Goal: Task Accomplishment & Management: Manage account settings

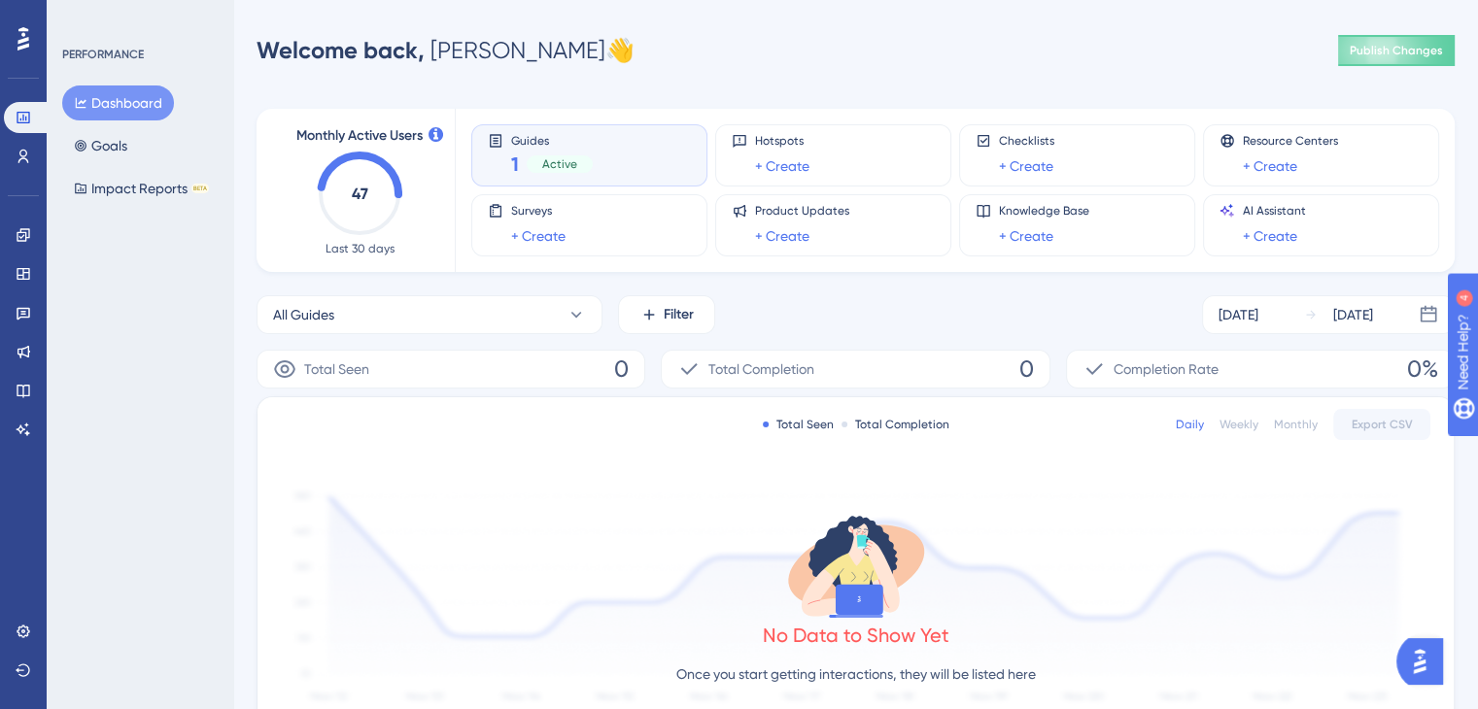
click at [21, 36] on icon at bounding box center [23, 38] width 12 height 23
click at [23, 663] on icon at bounding box center [24, 671] width 16 height 16
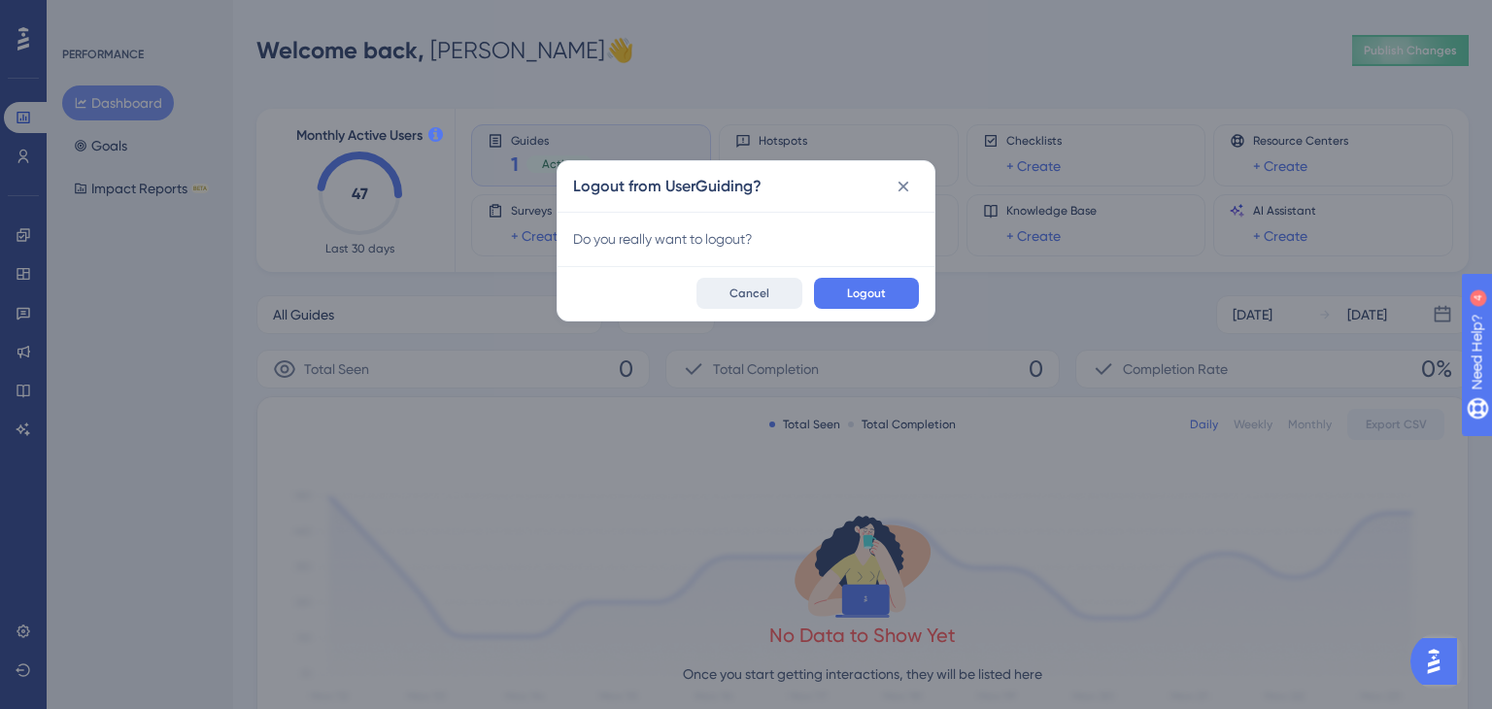
click at [750, 286] on span "Cancel" at bounding box center [750, 294] width 40 height 16
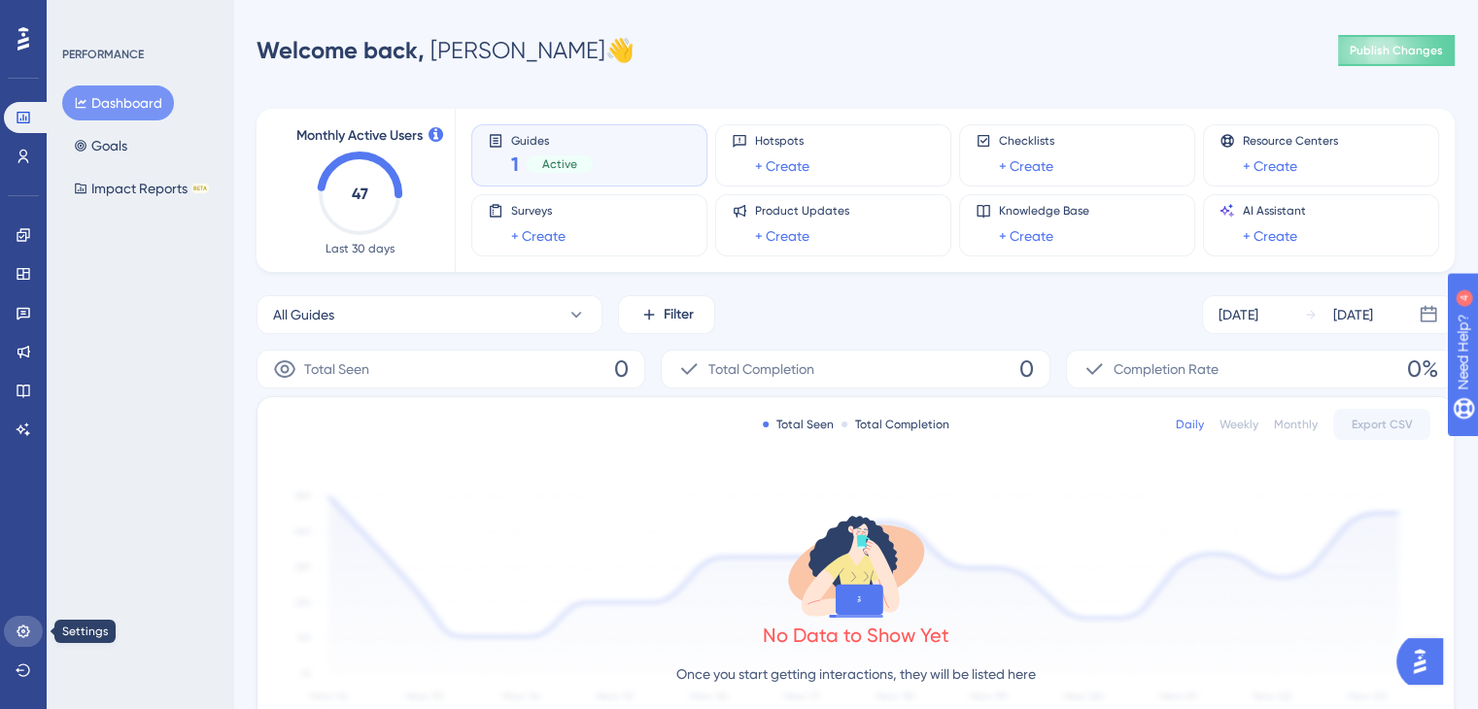
click at [34, 630] on link at bounding box center [23, 631] width 39 height 31
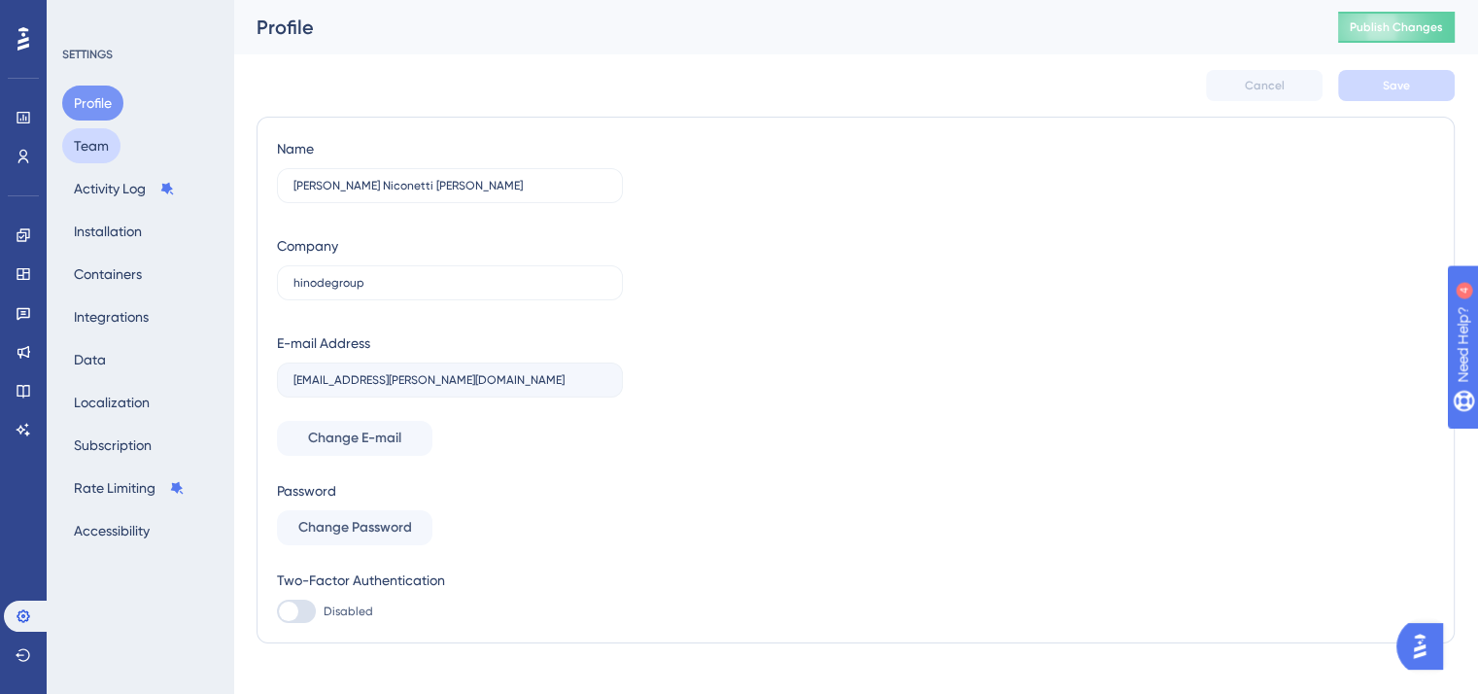
click at [113, 153] on button "Team" at bounding box center [91, 145] width 58 height 35
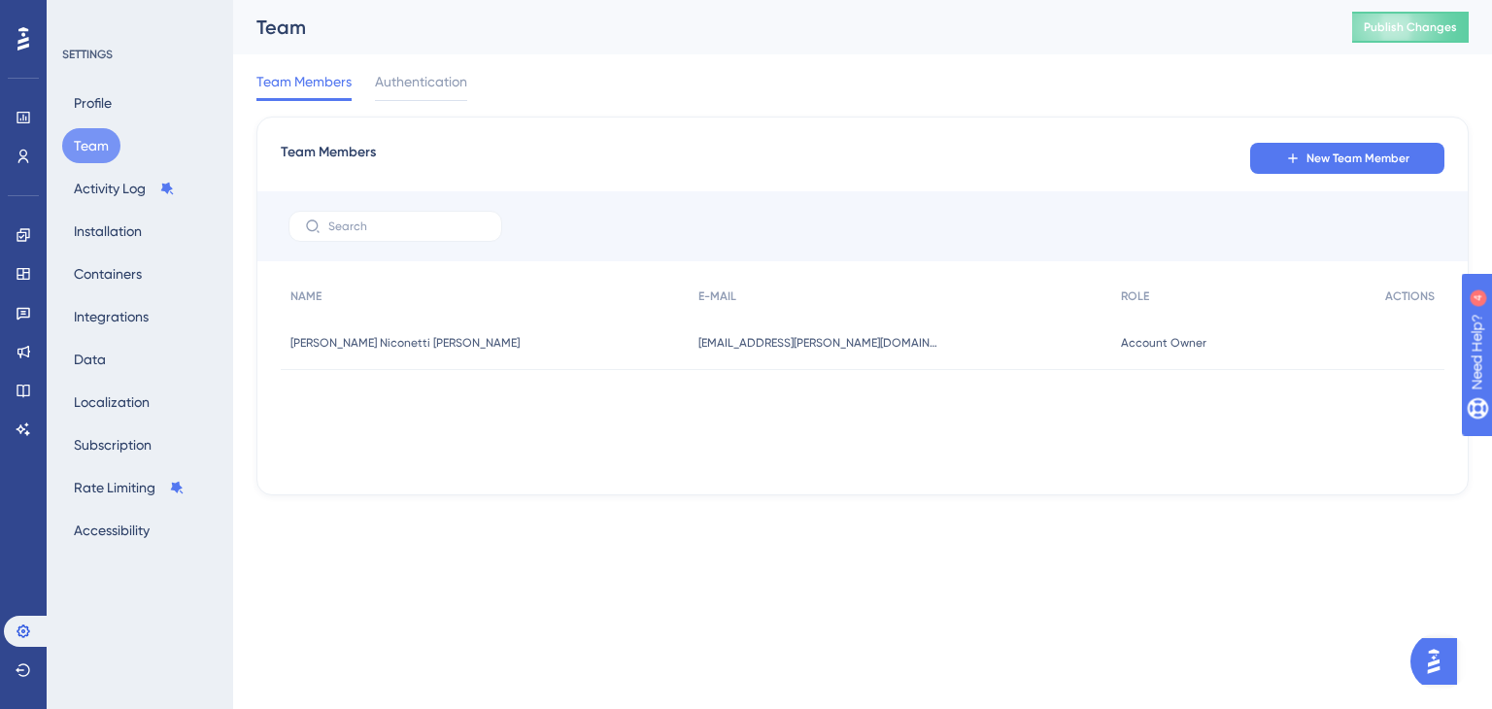
click at [108, 169] on div "Profile Team Activity Log Installation Containers Integrations Data Localizatio…" at bounding box center [140, 316] width 157 height 462
click at [108, 188] on button "Activity Log" at bounding box center [124, 188] width 124 height 35
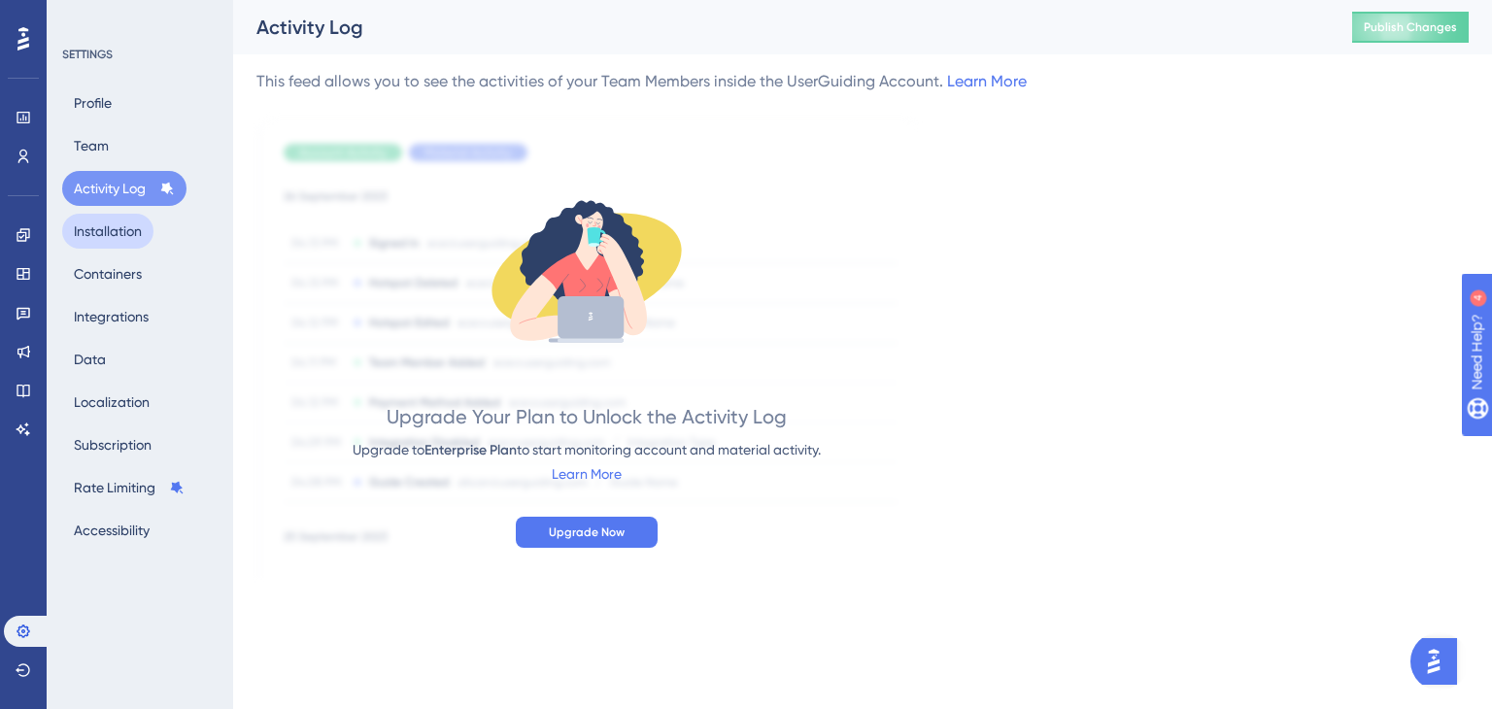
click at [99, 226] on button "Installation" at bounding box center [107, 231] width 91 height 35
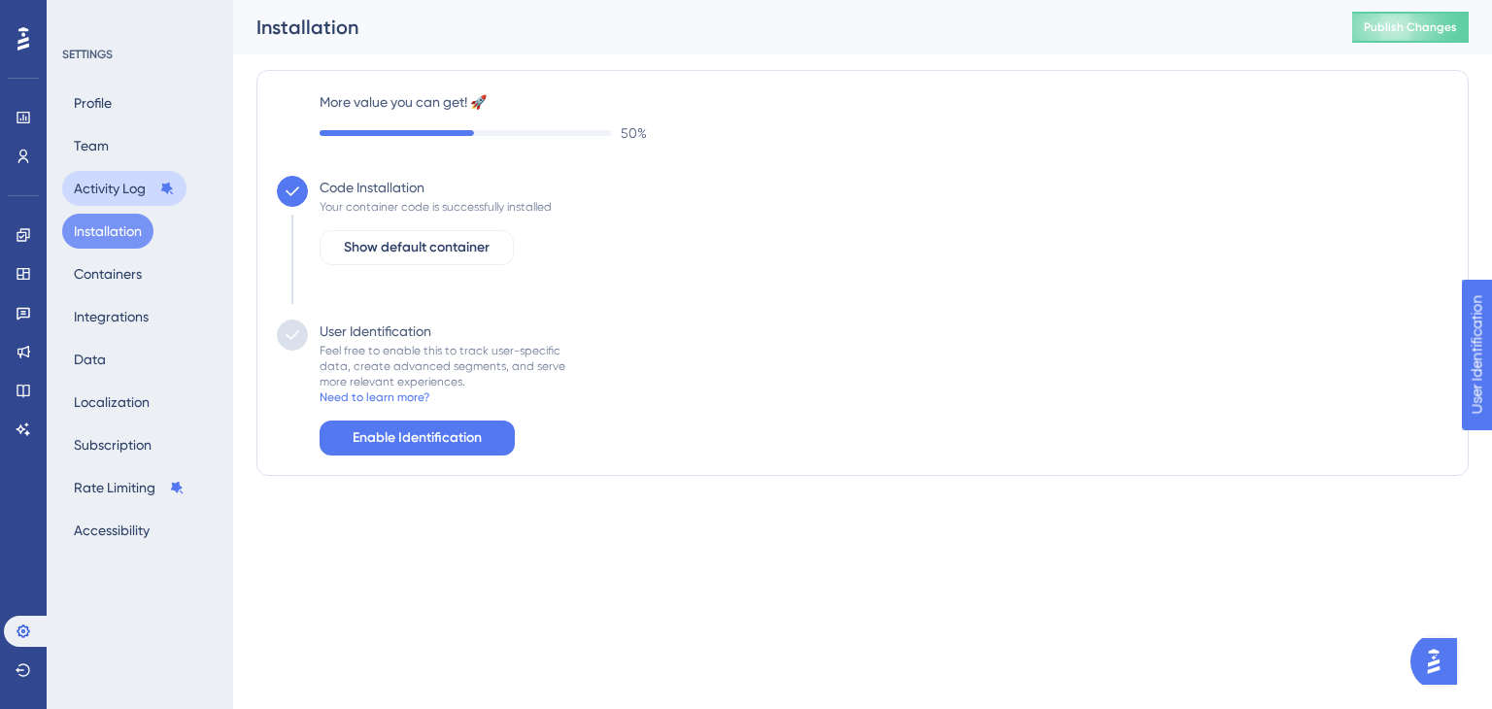
click at [105, 192] on button "Activity Log" at bounding box center [124, 188] width 124 height 35
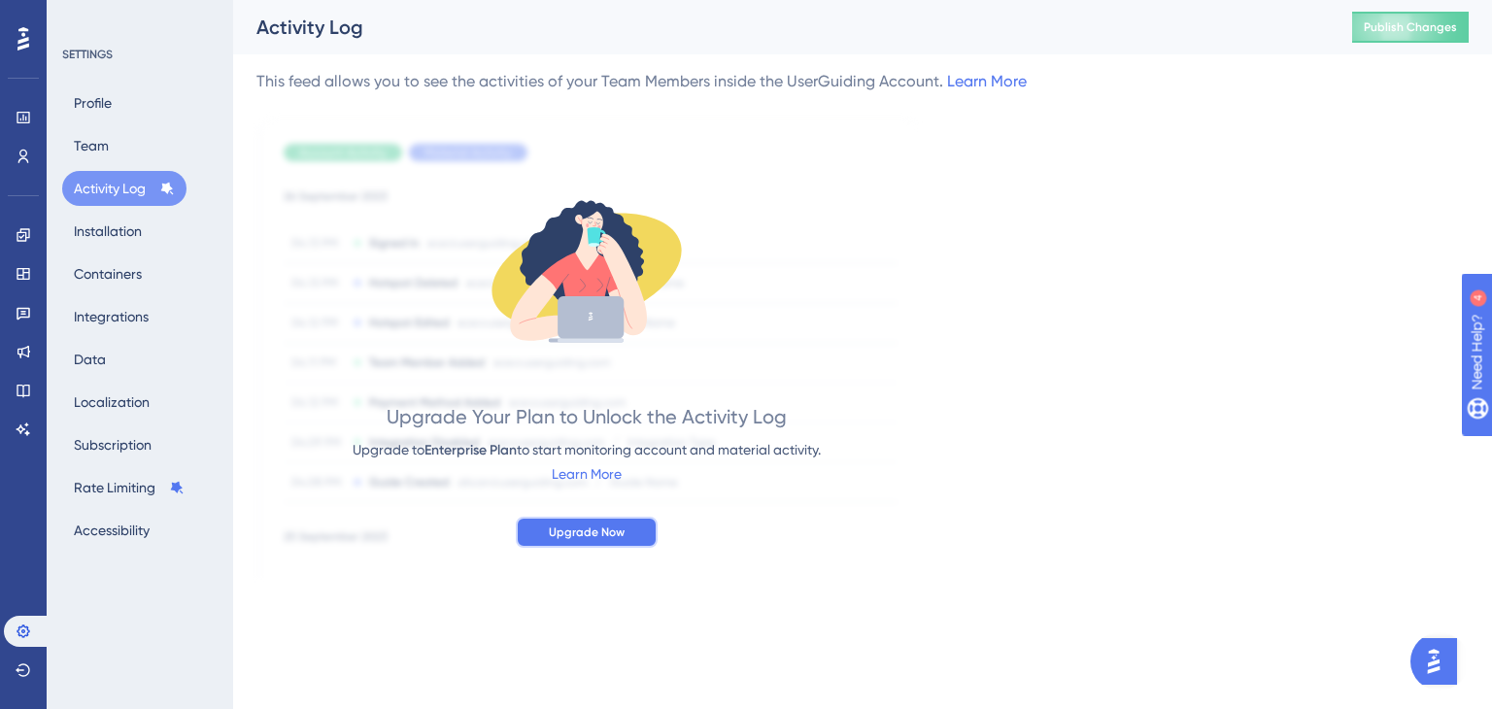
click at [600, 539] on button "Upgrade Now" at bounding box center [587, 532] width 142 height 31
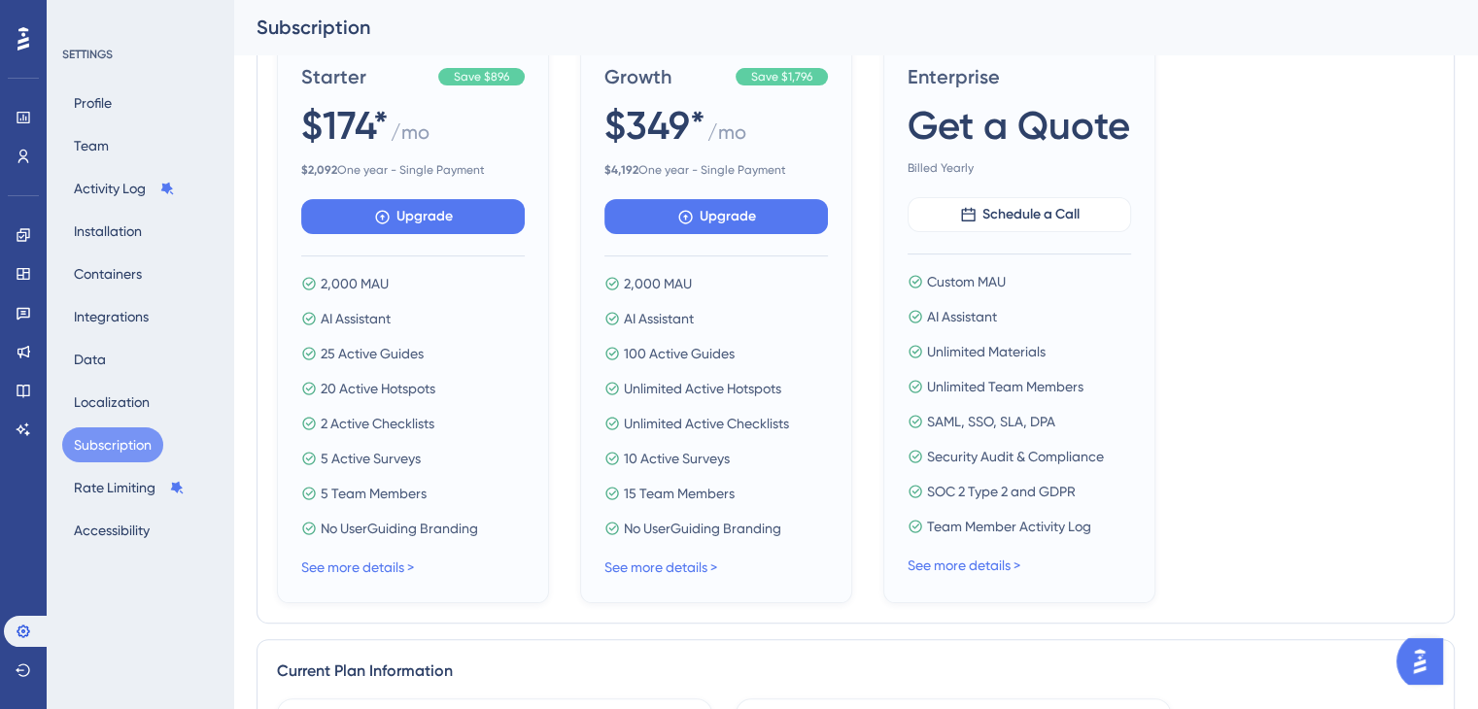
scroll to position [363, 0]
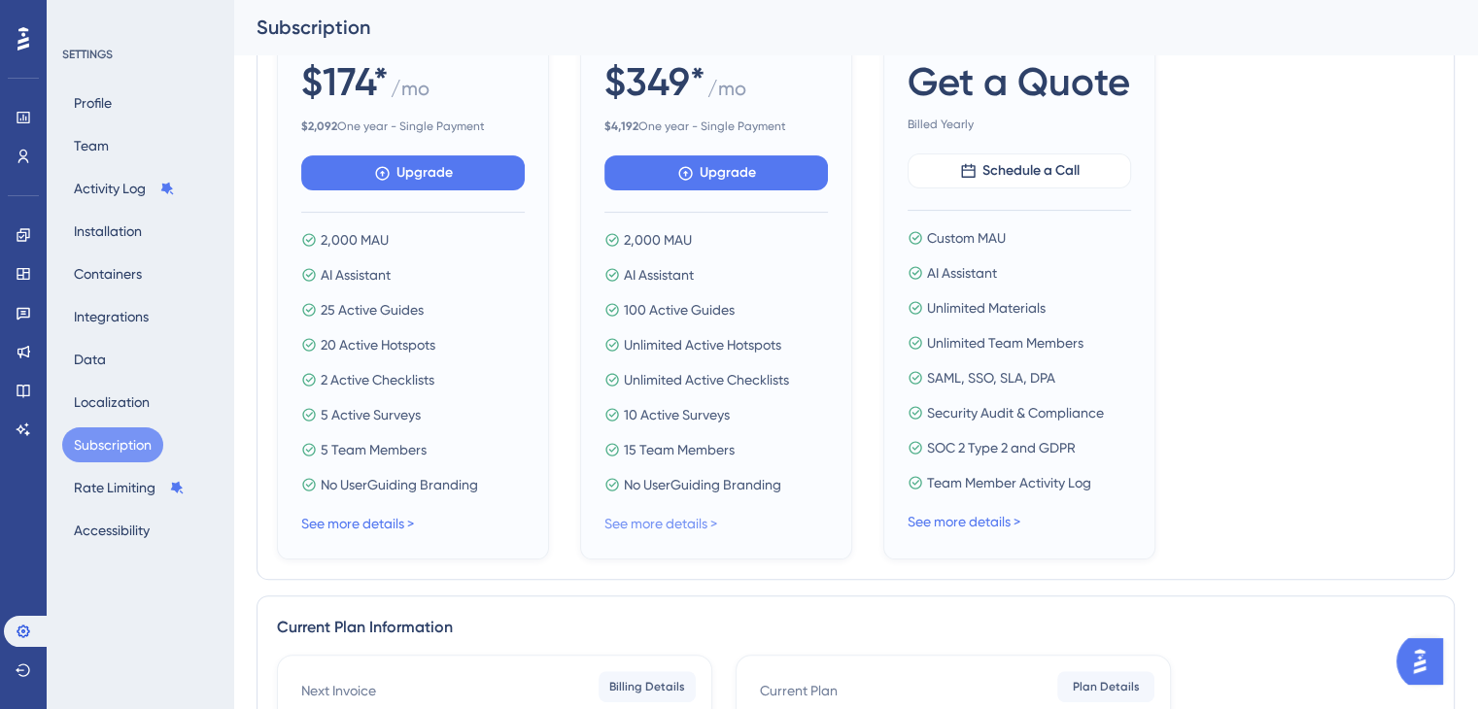
click at [699, 522] on link "See more details >" at bounding box center [660, 524] width 113 height 16
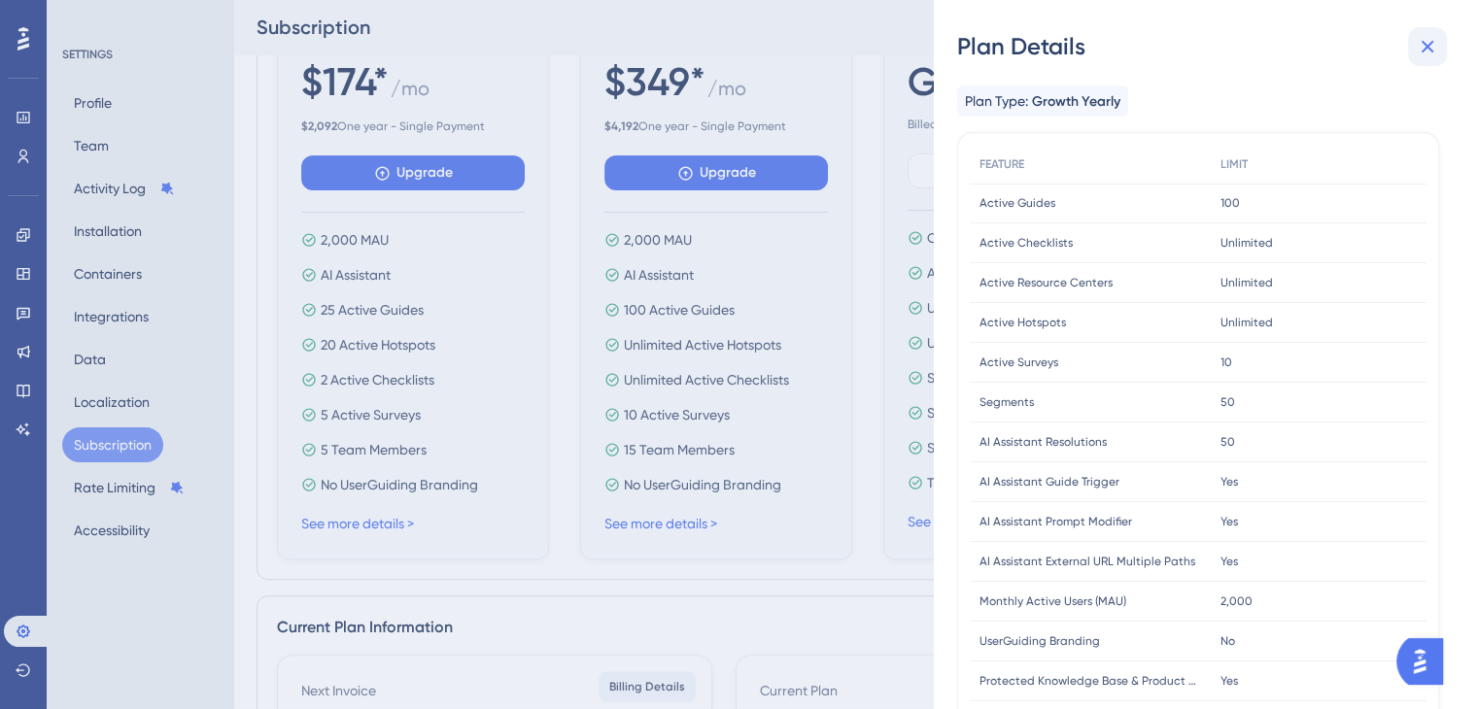
click at [1433, 49] on icon at bounding box center [1426, 46] width 23 height 23
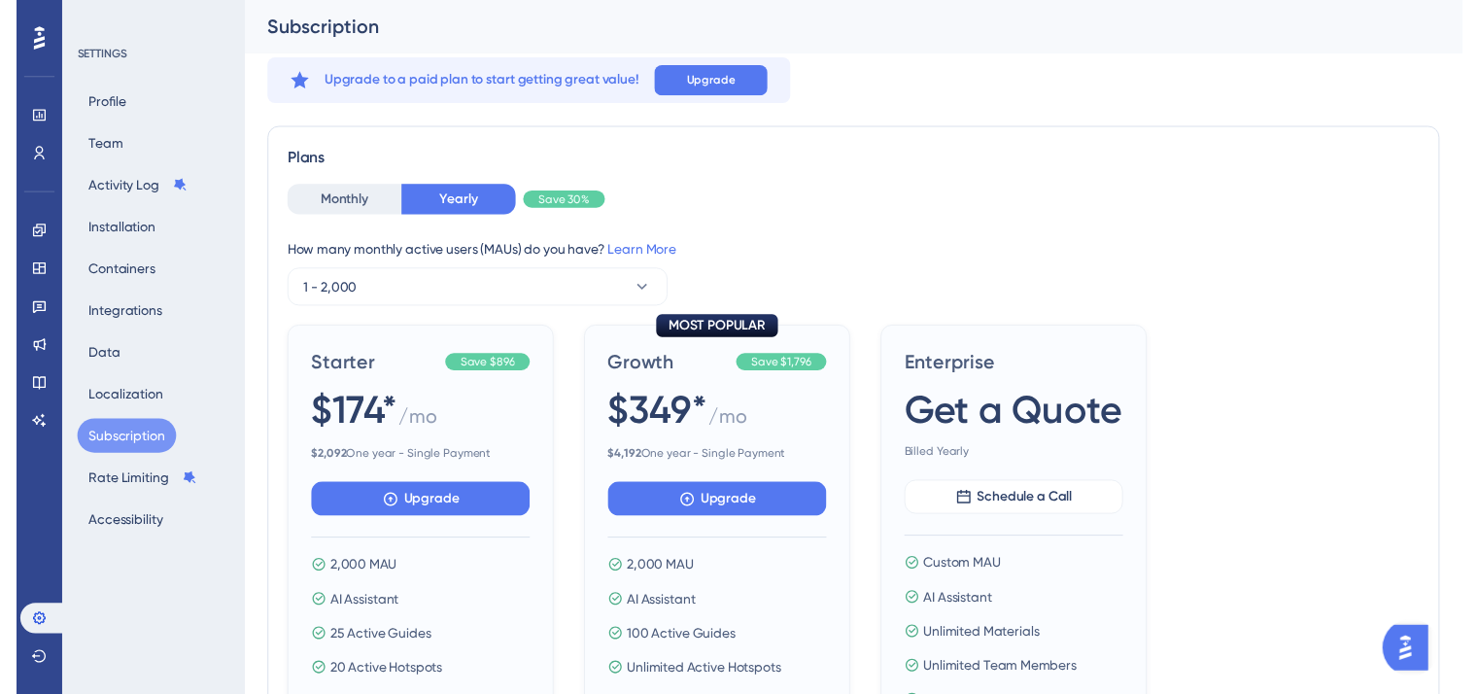
scroll to position [0, 0]
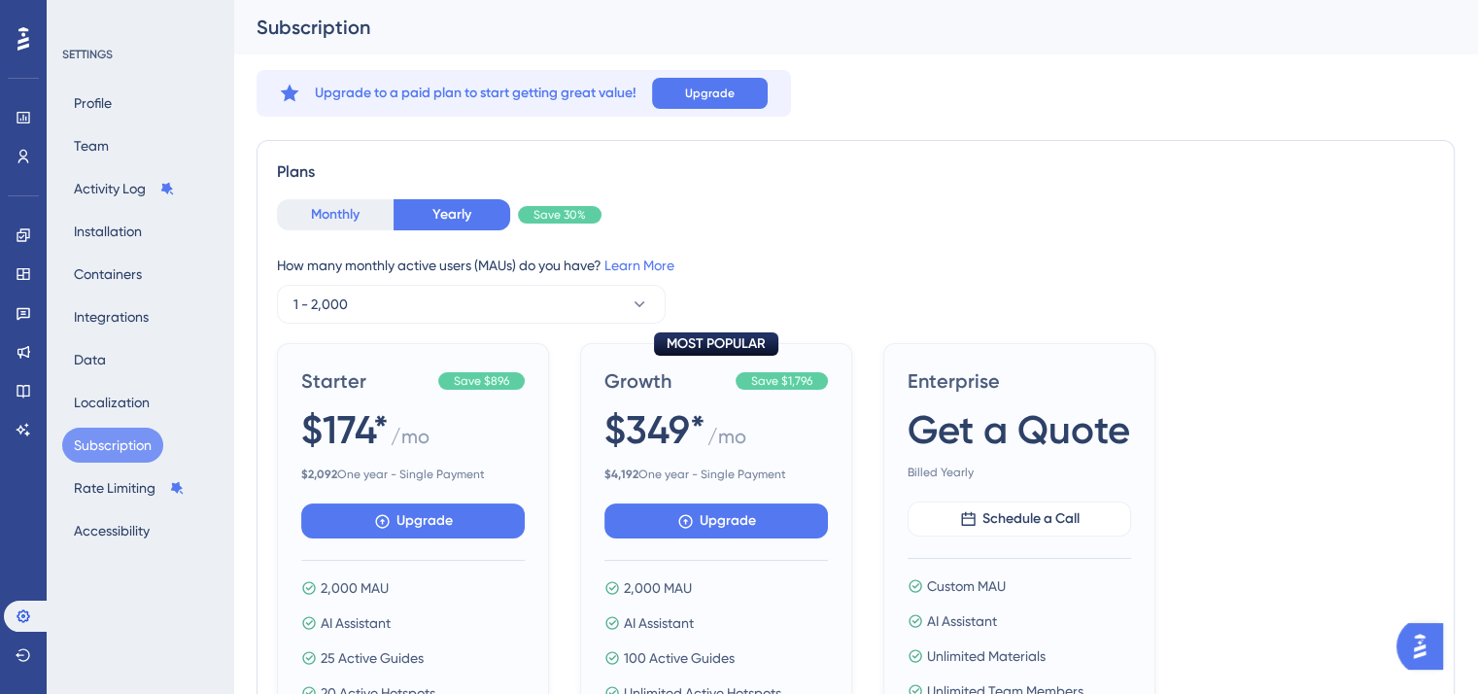
click at [343, 226] on button "Monthly" at bounding box center [335, 214] width 117 height 31
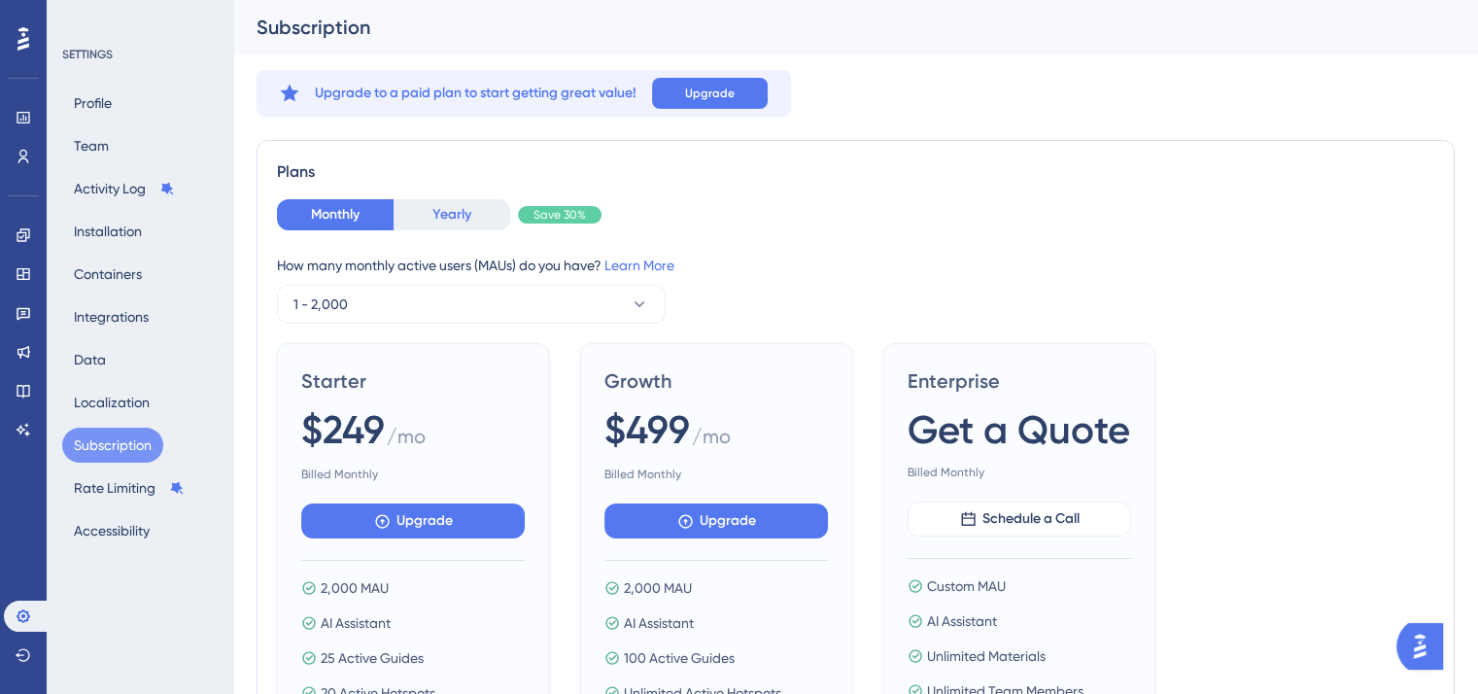
click at [455, 224] on button "Yearly" at bounding box center [451, 214] width 117 height 31
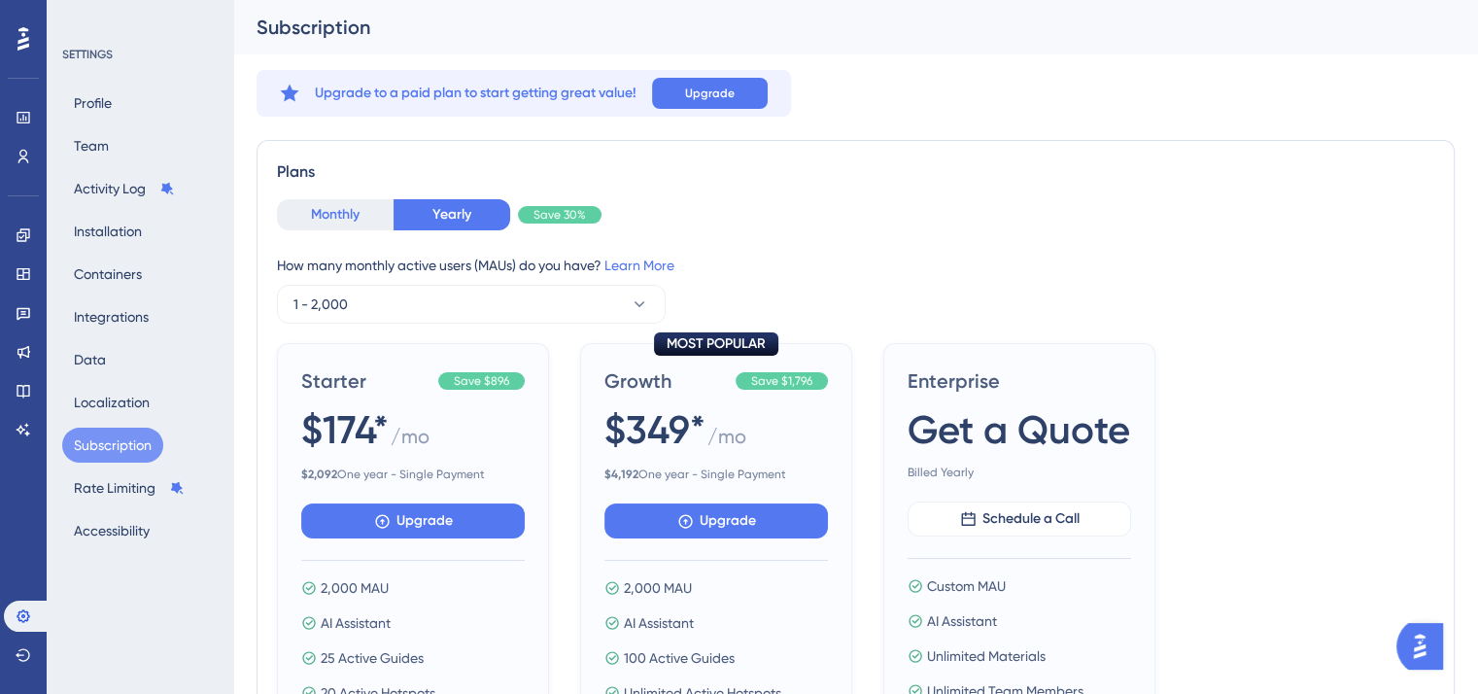
click at [315, 210] on button "Monthly" at bounding box center [335, 214] width 117 height 31
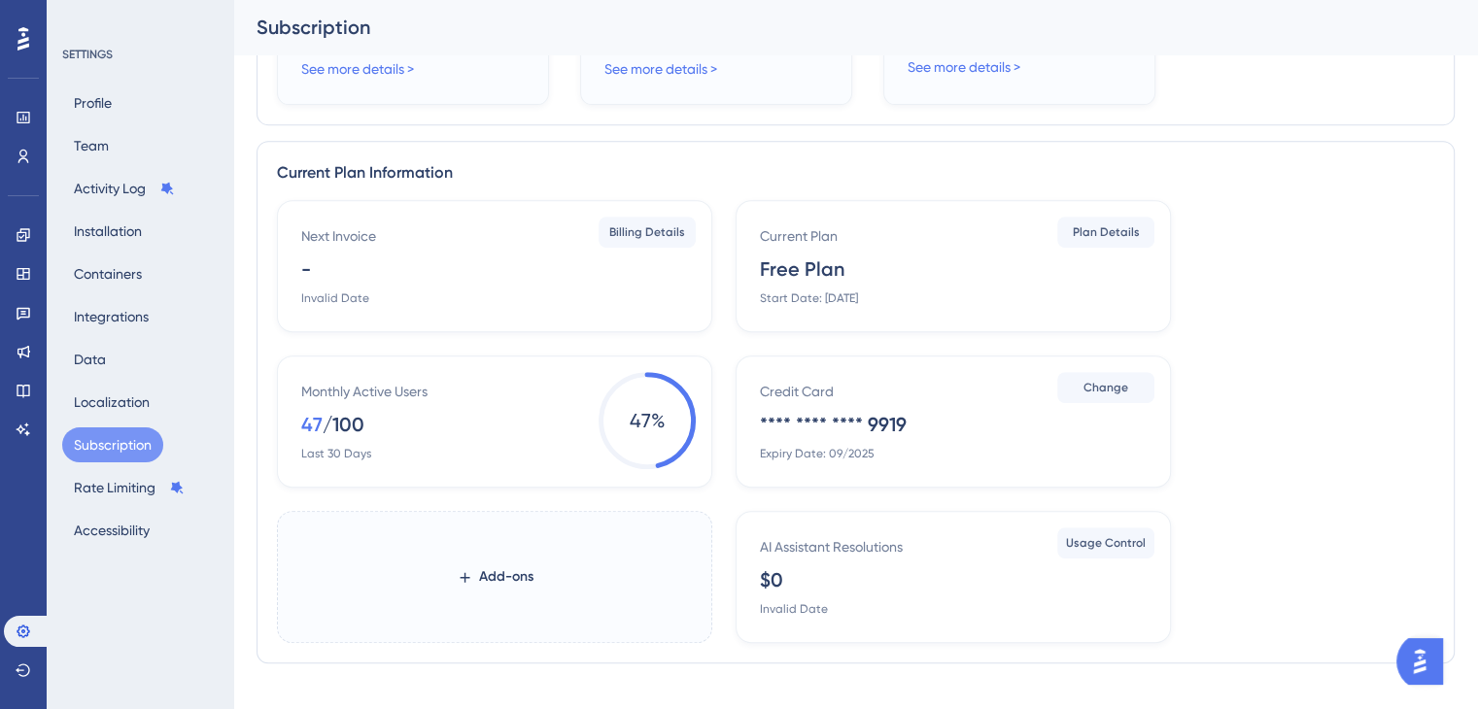
scroll to position [849, 0]
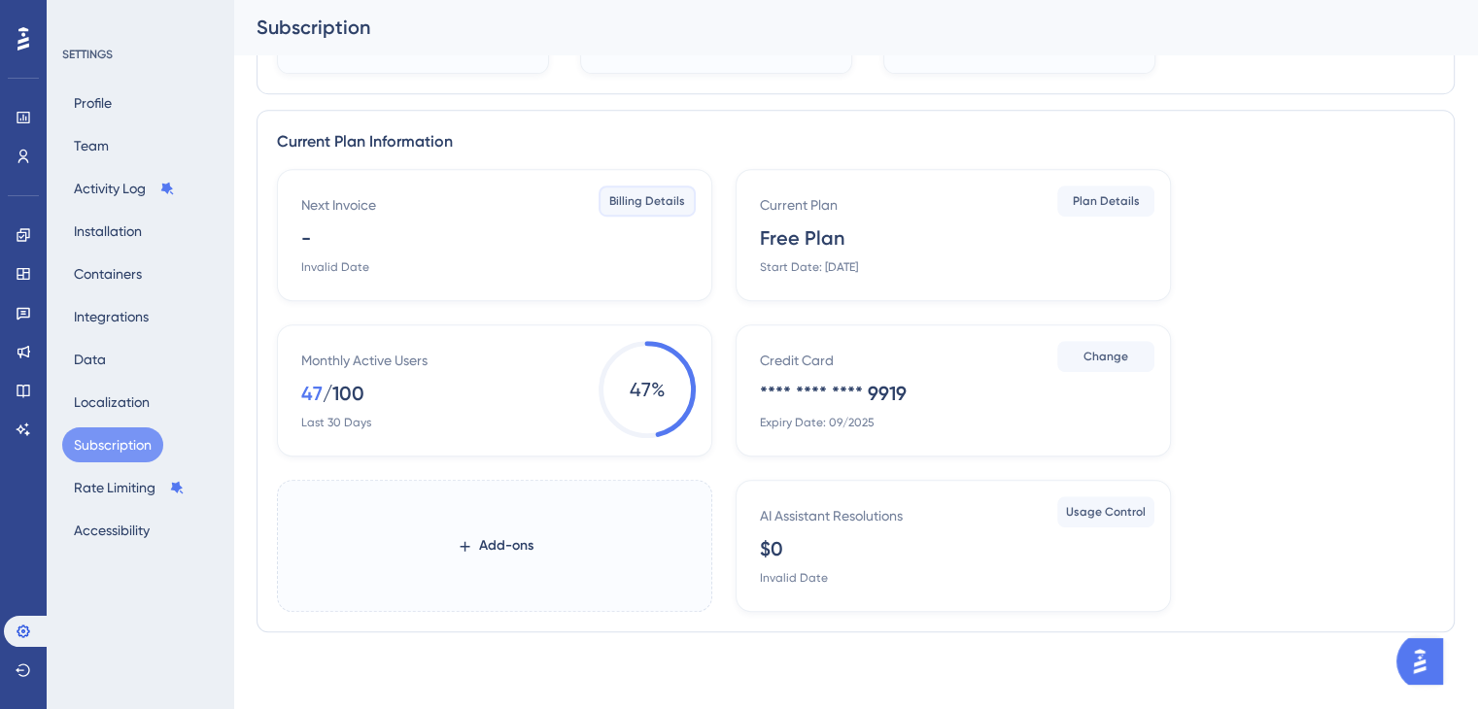
click at [675, 207] on button "Billing Details" at bounding box center [646, 201] width 97 height 31
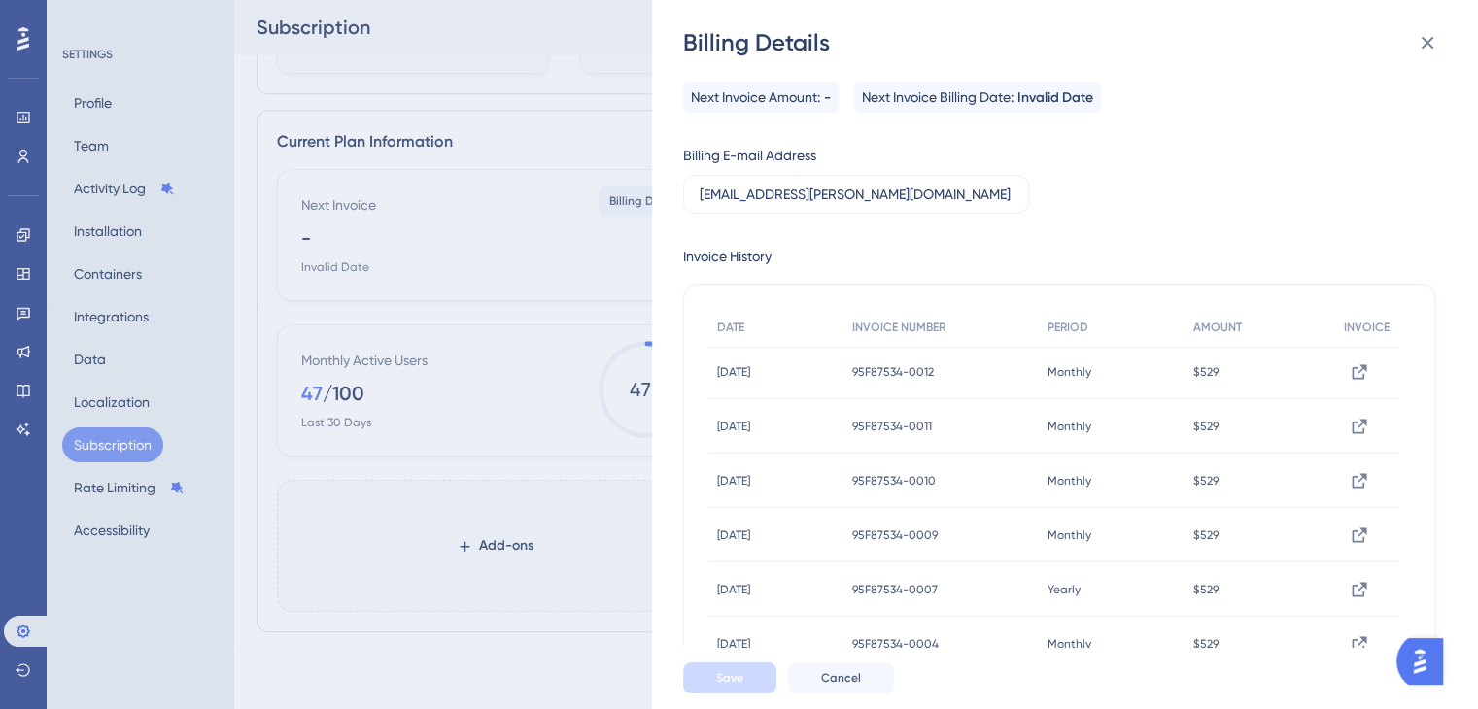
scroll to position [0, 0]
